Goal: Communication & Community: Answer question/provide support

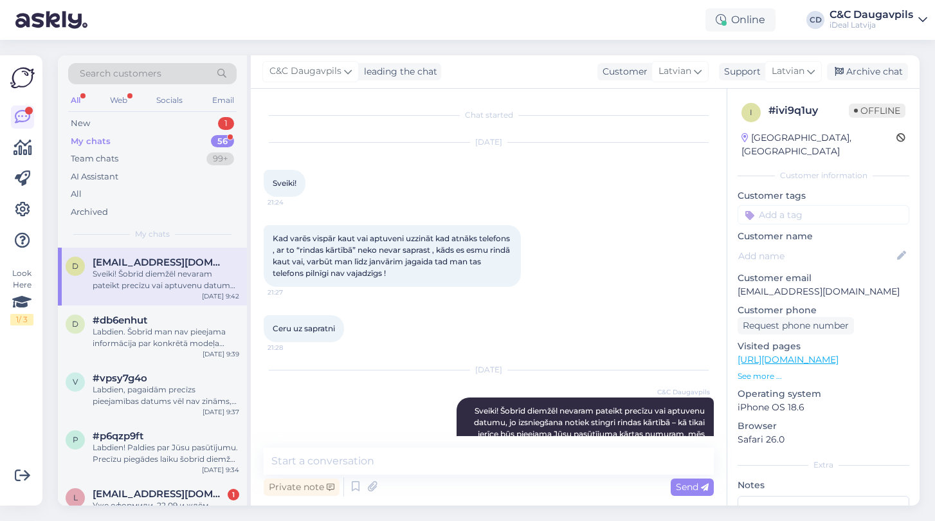
scroll to position [60, 0]
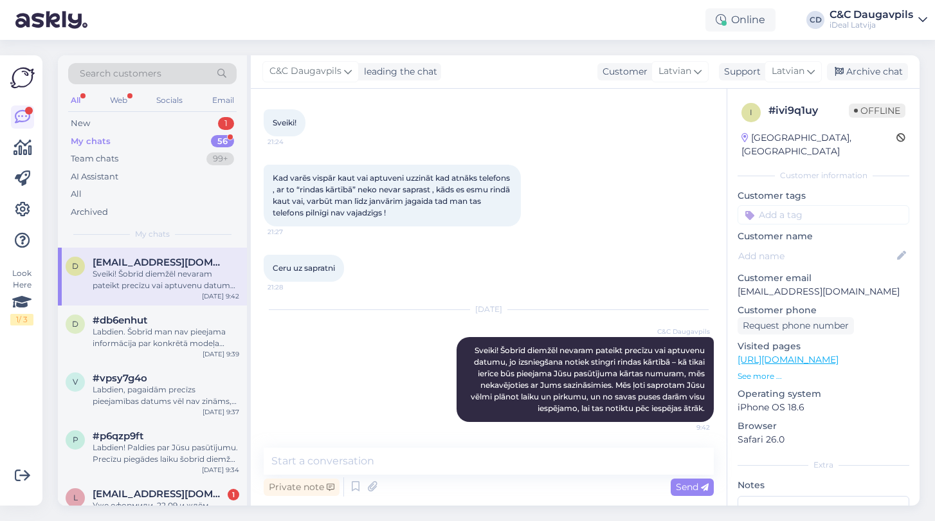
click at [92, 139] on div "My chats" at bounding box center [91, 141] width 40 height 13
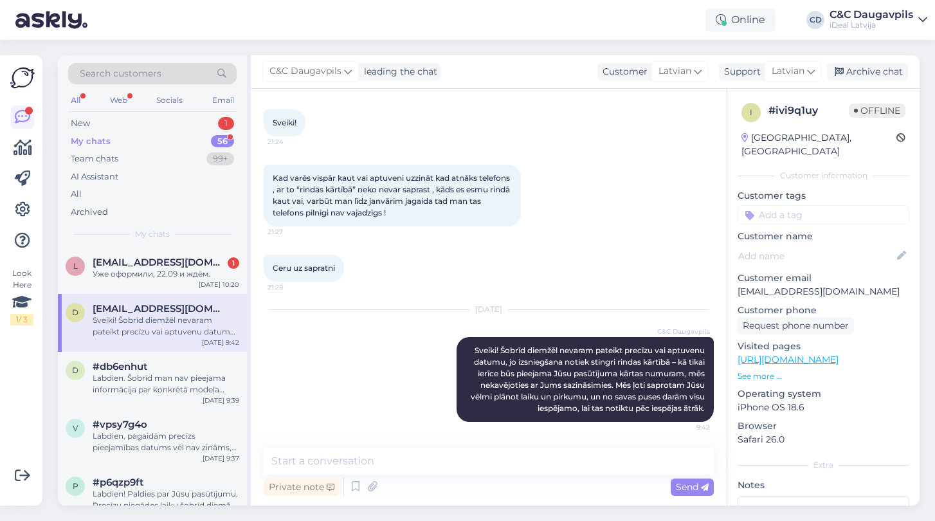
click at [98, 141] on div "My chats" at bounding box center [91, 141] width 40 height 13
click at [137, 278] on div "l [EMAIL_ADDRESS][DOMAIN_NAME] 1 Уже оформили, 22.09 и ждём. [DATE] 10:20" at bounding box center [152, 271] width 189 height 46
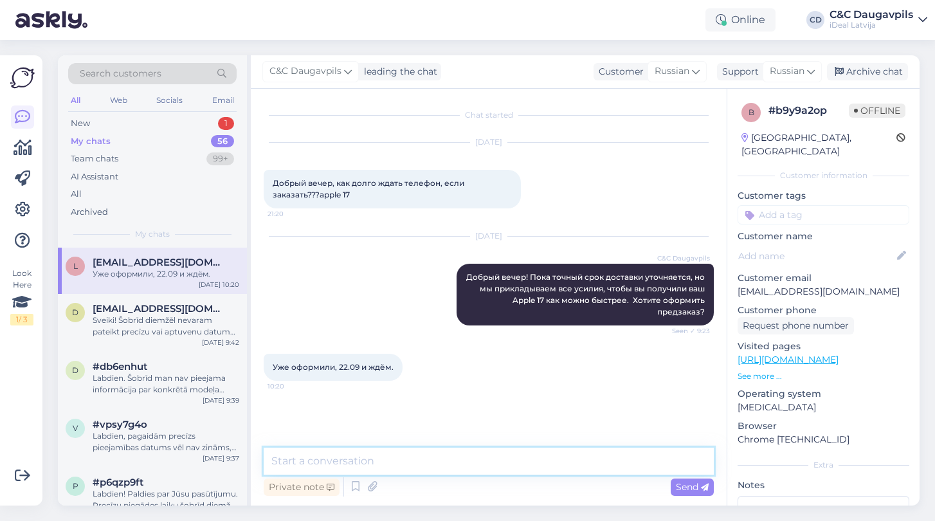
click at [361, 457] on textarea at bounding box center [489, 461] width 450 height 27
type textarea "N"
type textarea "Т"
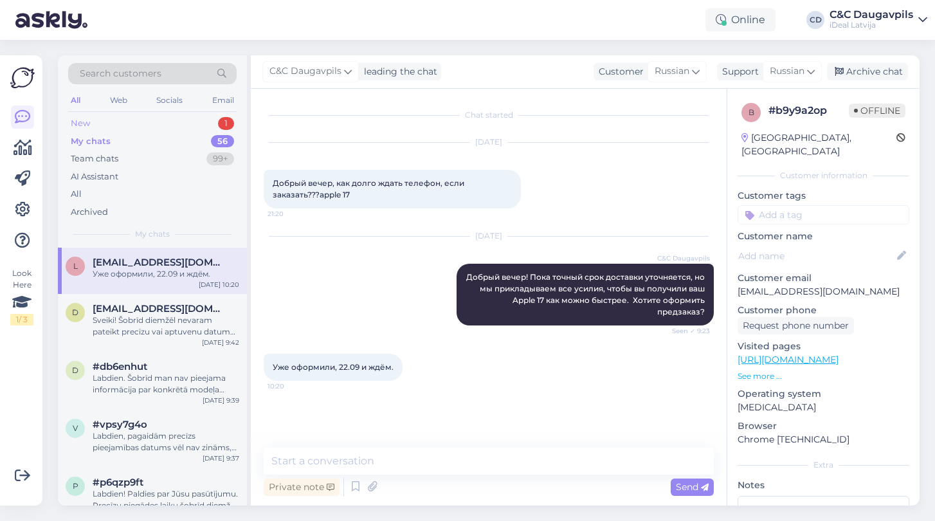
click at [95, 121] on div "New 1" at bounding box center [152, 123] width 168 height 18
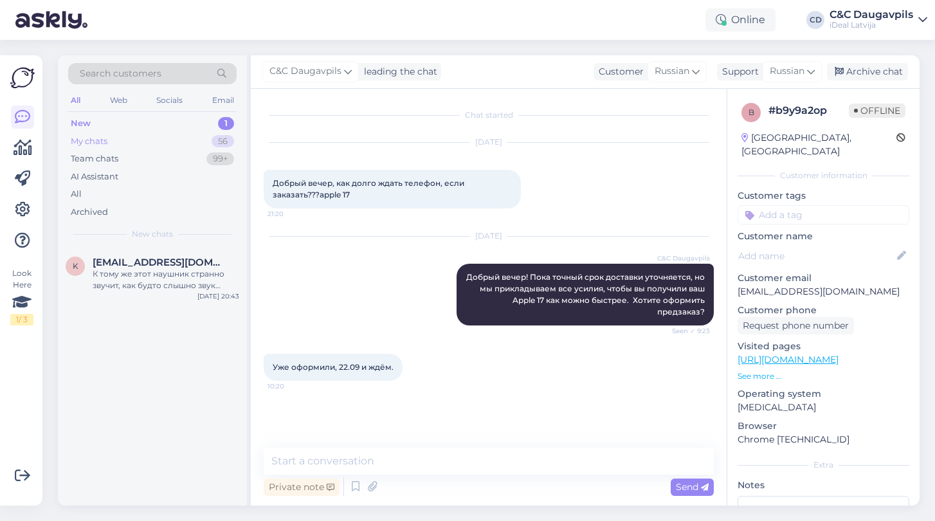
click at [101, 140] on div "My chats" at bounding box center [89, 141] width 37 height 13
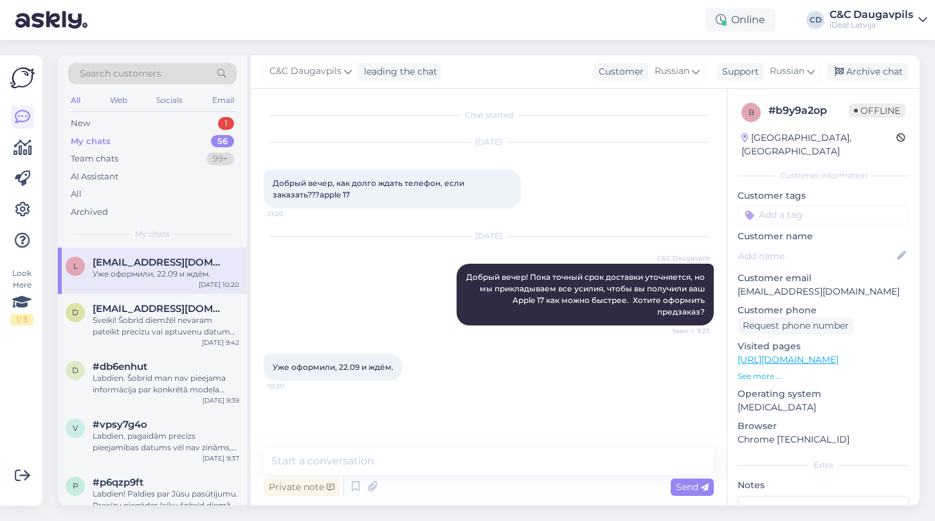
drag, startPoint x: 396, startPoint y: 369, endPoint x: 270, endPoint y: 367, distance: 126.1
click at [270, 367] on div "Уже оформили, 22.09 и ждём. 10:20" at bounding box center [333, 367] width 139 height 27
copy span "Уже оформили, 22.09 и ждём."
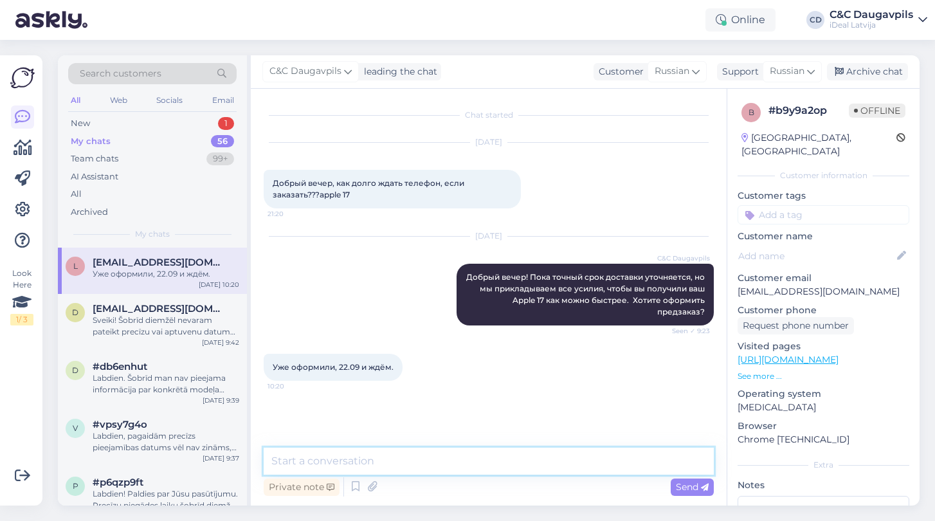
click at [344, 458] on textarea at bounding box center [489, 461] width 450 height 27
paste textarea "[DEMOGRAPHIC_DATA] за предзаказ! Как только ваш iPhone будет доступен, мы сразу…"
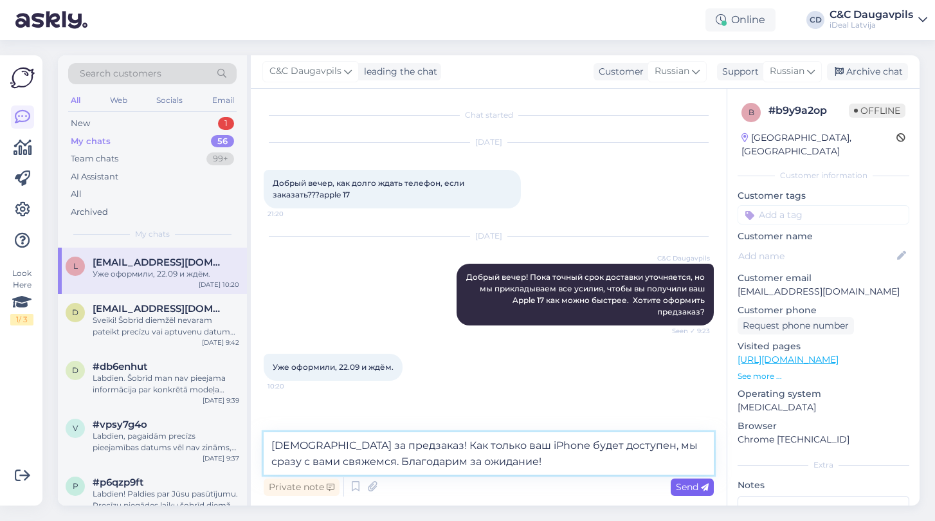
type textarea "[DEMOGRAPHIC_DATA] за предзаказ! Как только ваш iPhone будет доступен, мы сразу…"
click at [696, 486] on span "Send" at bounding box center [692, 487] width 33 height 12
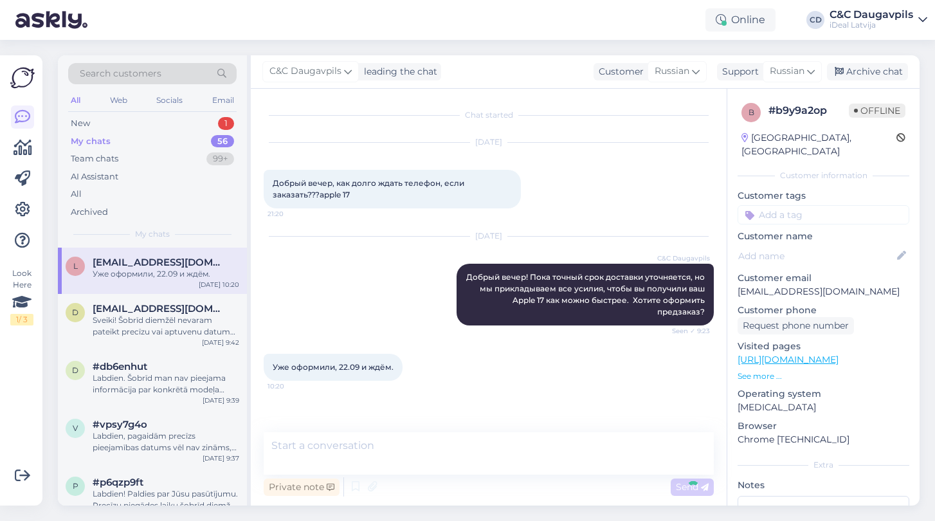
scroll to position [37, 0]
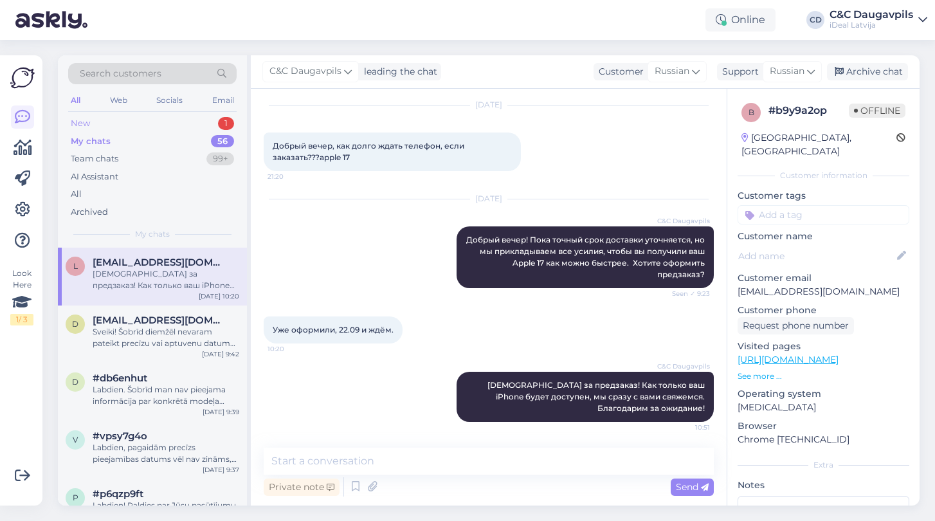
click at [91, 122] on div "New 1" at bounding box center [152, 123] width 168 height 18
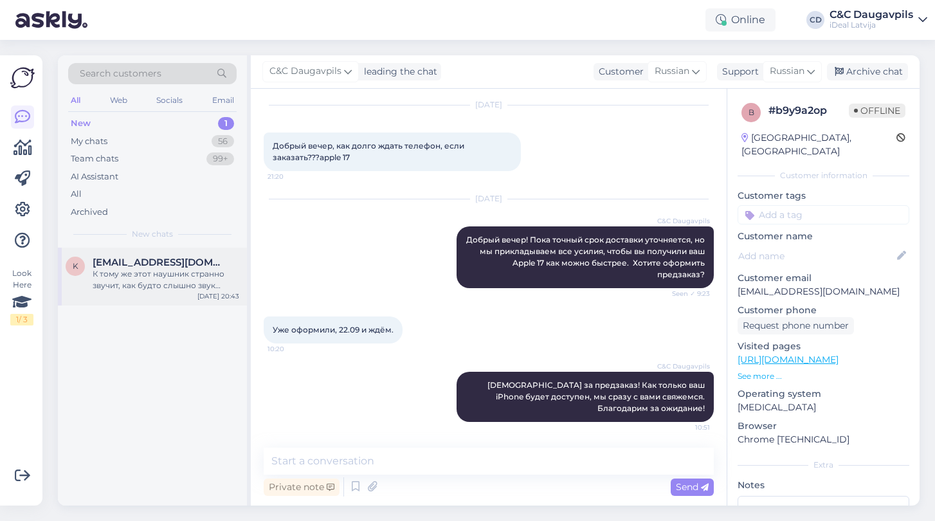
click at [160, 275] on div "К тому же этот наушник странно звучит, как будто слышно звук прилипания и отлип…" at bounding box center [166, 279] width 147 height 23
